Goal: Task Accomplishment & Management: Use online tool/utility

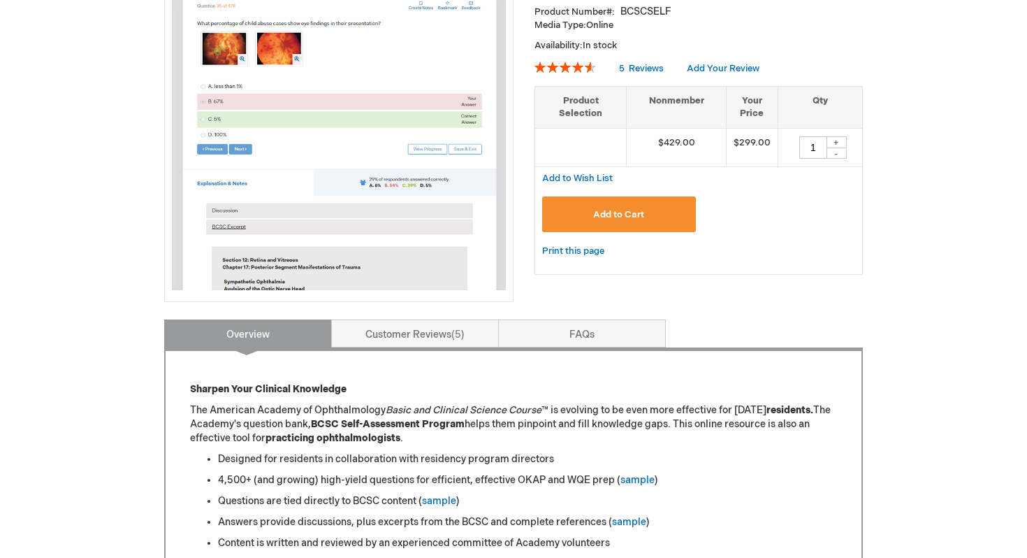
scroll to position [304, 0]
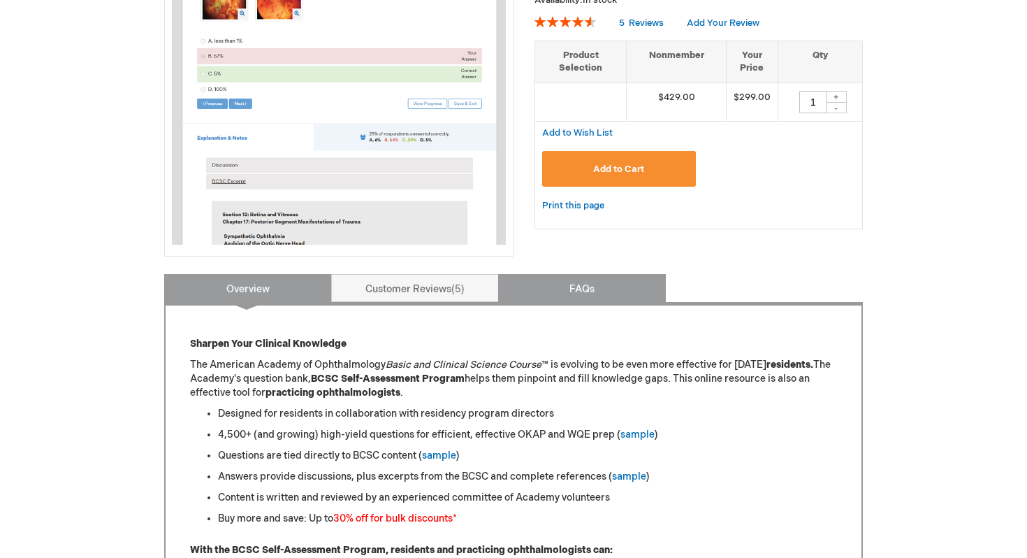
click at [604, 281] on link "FAQs" at bounding box center [582, 288] width 168 height 28
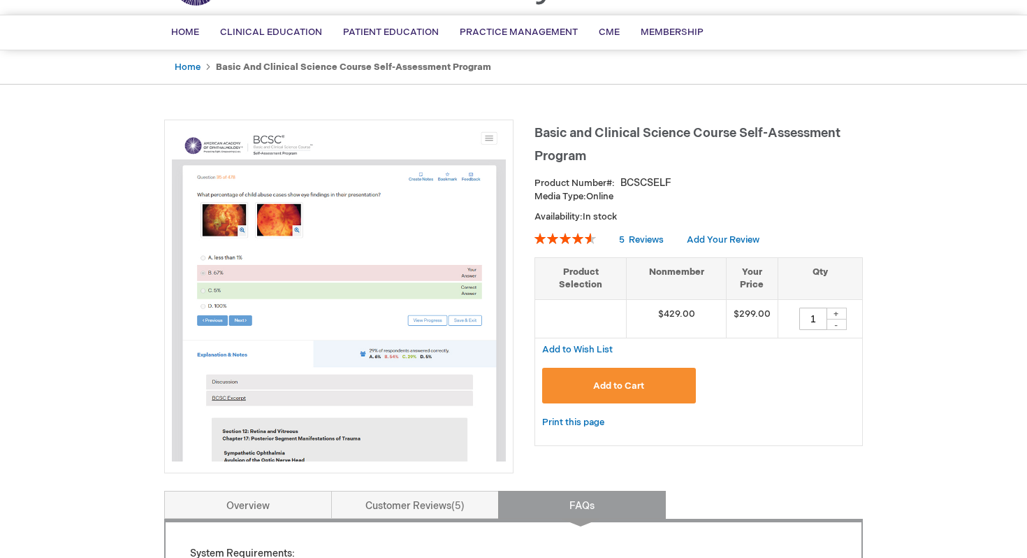
scroll to position [0, 0]
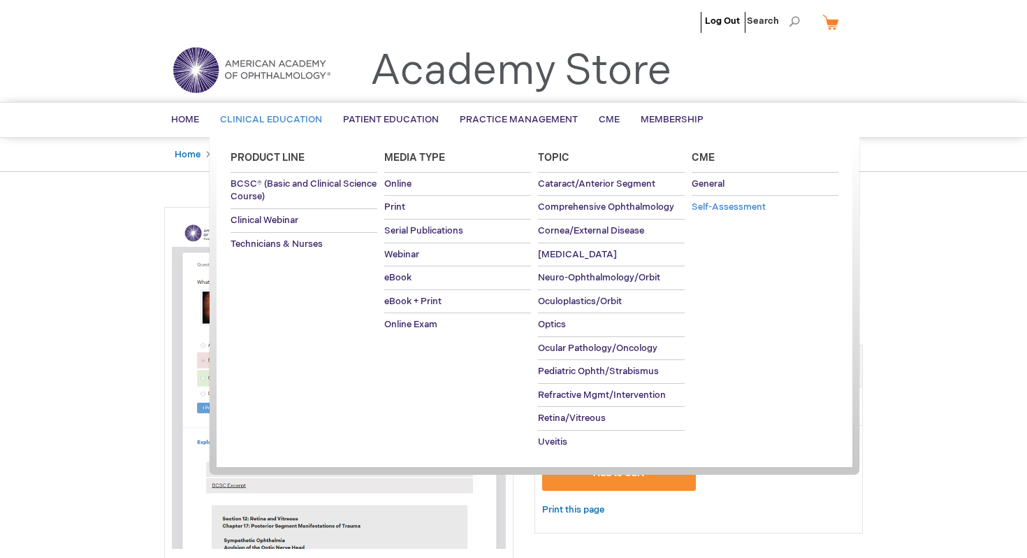
click at [740, 209] on span "Self-Assessment" at bounding box center [729, 206] width 74 height 11
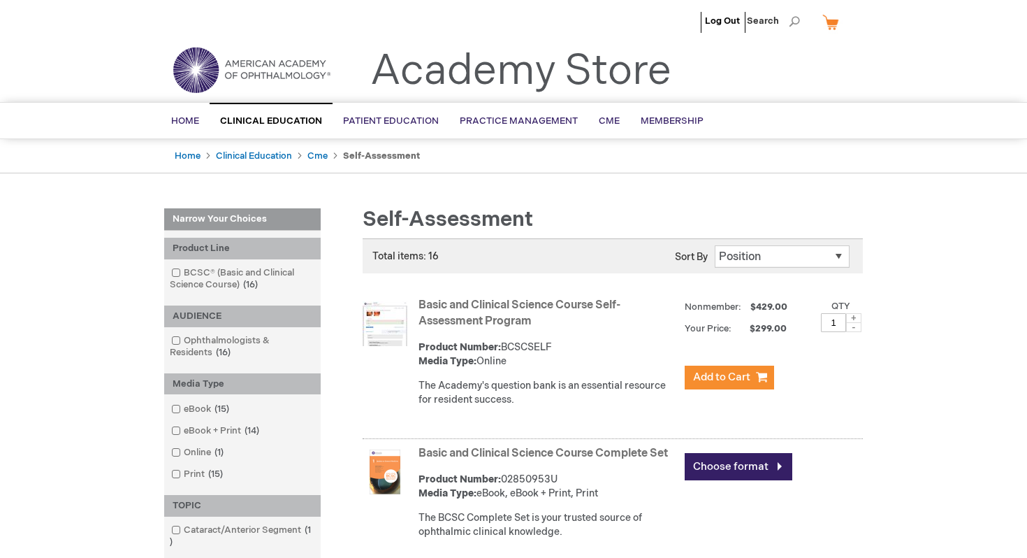
click at [678, 19] on ul "Log Out Search" at bounding box center [514, 24] width 720 height 49
click at [181, 124] on span "Home" at bounding box center [185, 120] width 28 height 11
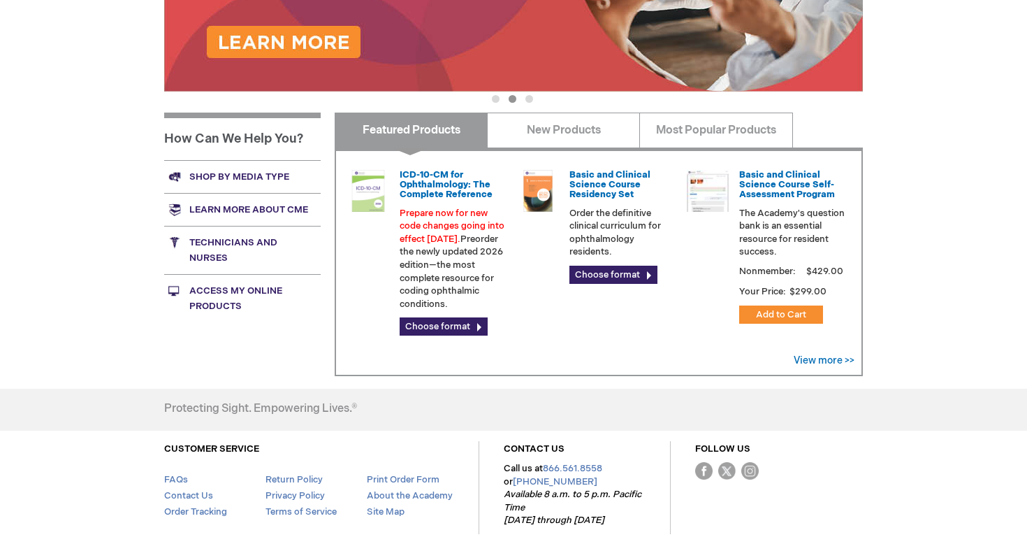
scroll to position [387, 0]
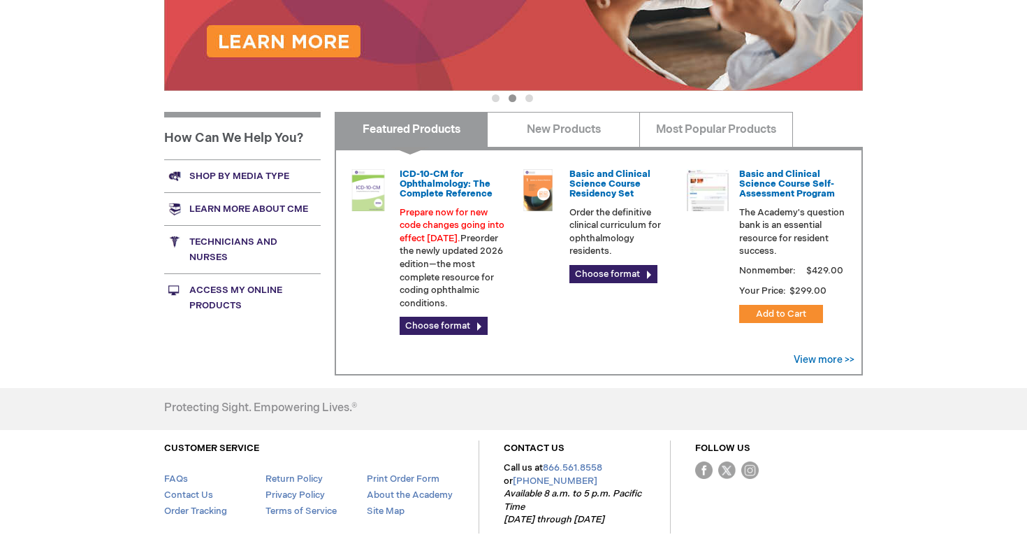
click at [210, 291] on link "Access My Online Products" at bounding box center [242, 297] width 156 height 48
